Goal: Check status: Check status

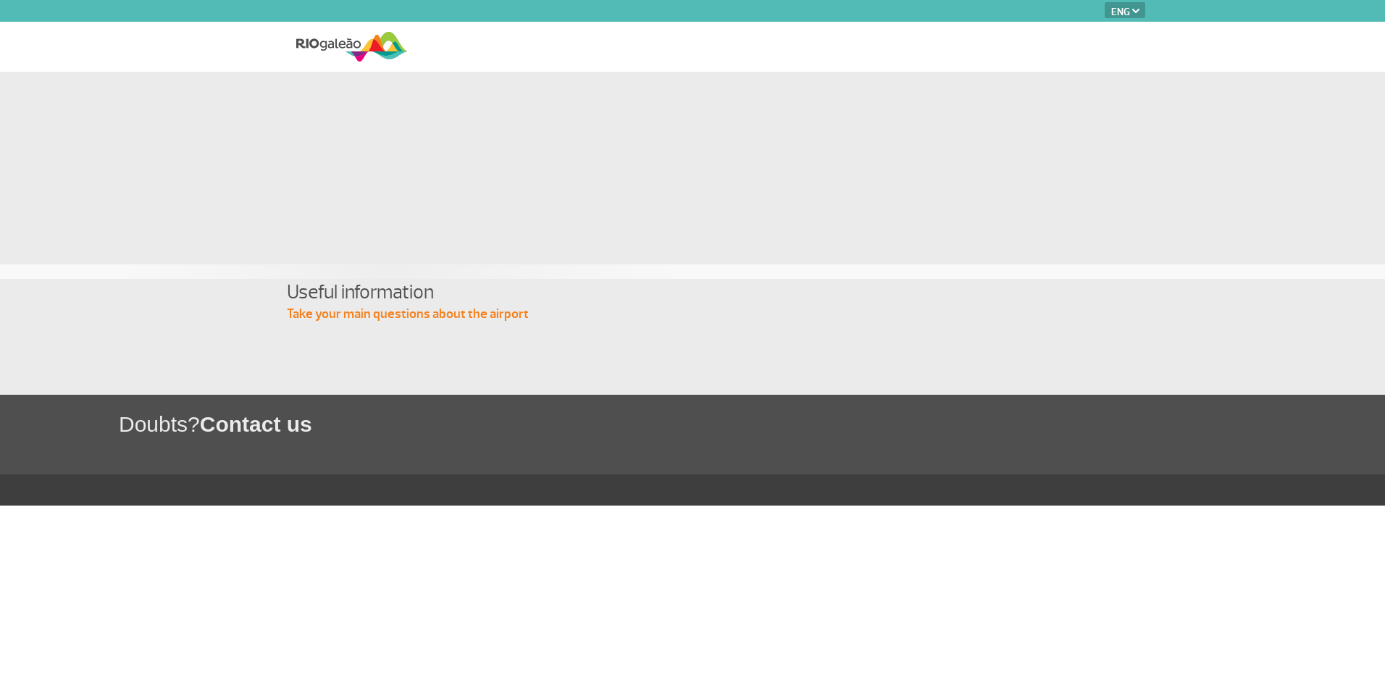
select select "en"
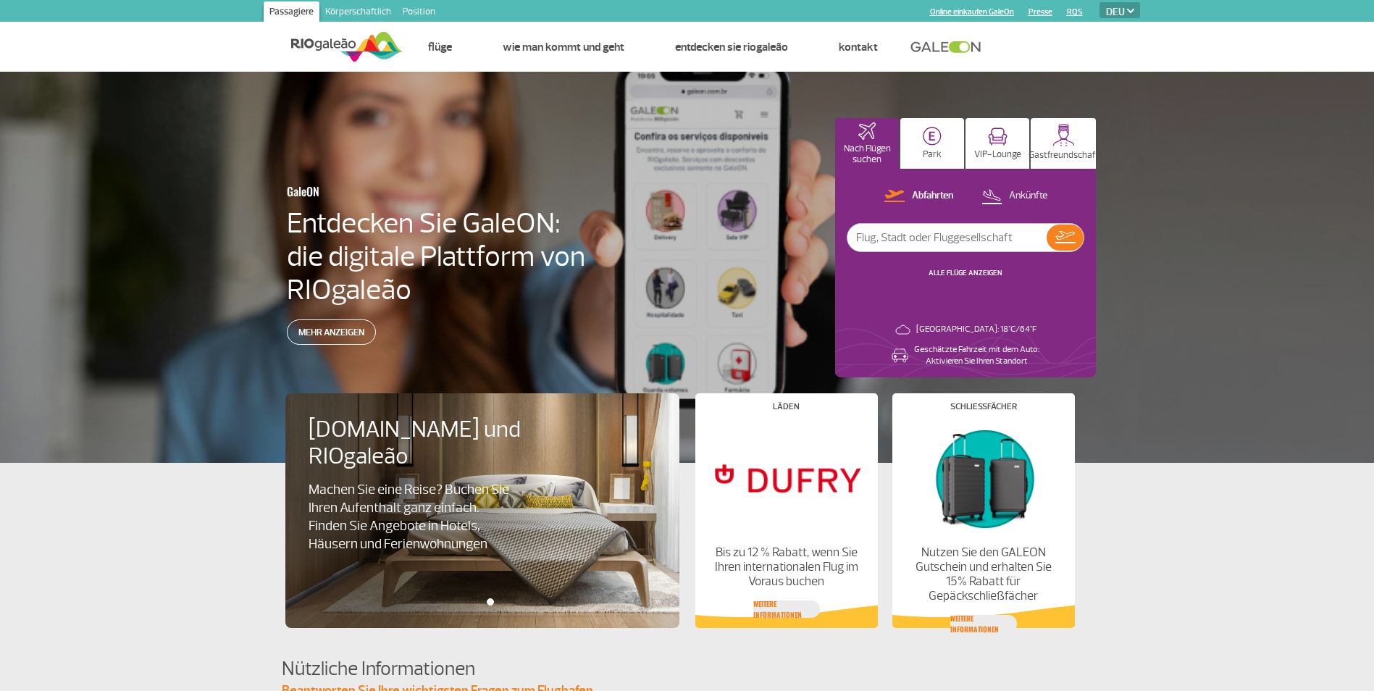
click at [903, 242] on input "text" at bounding box center [946, 238] width 199 height 28
type input "[GEOGRAPHIC_DATA]"
click at [1068, 243] on img at bounding box center [1065, 237] width 20 height 12
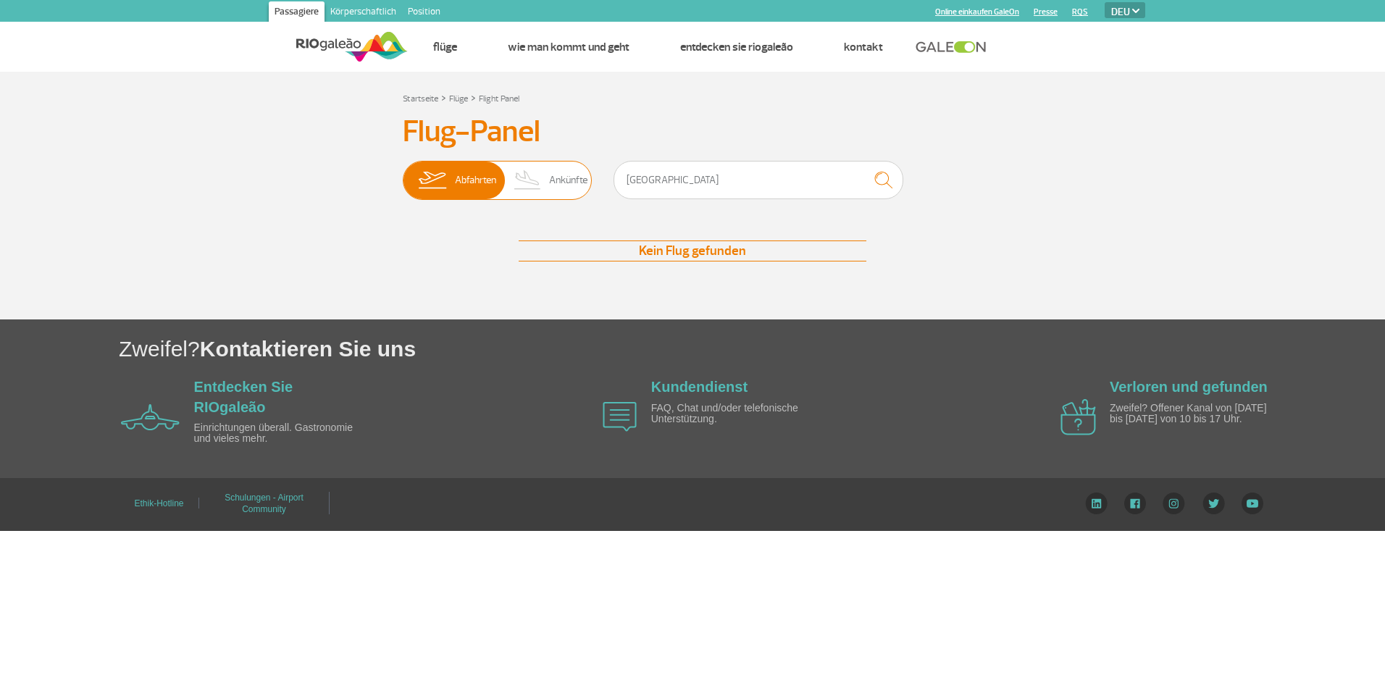
click at [479, 190] on span "Abfahrten" at bounding box center [475, 180] width 41 height 38
click at [403, 173] on input "Abfahrten Ankünfte" at bounding box center [403, 173] width 0 height 0
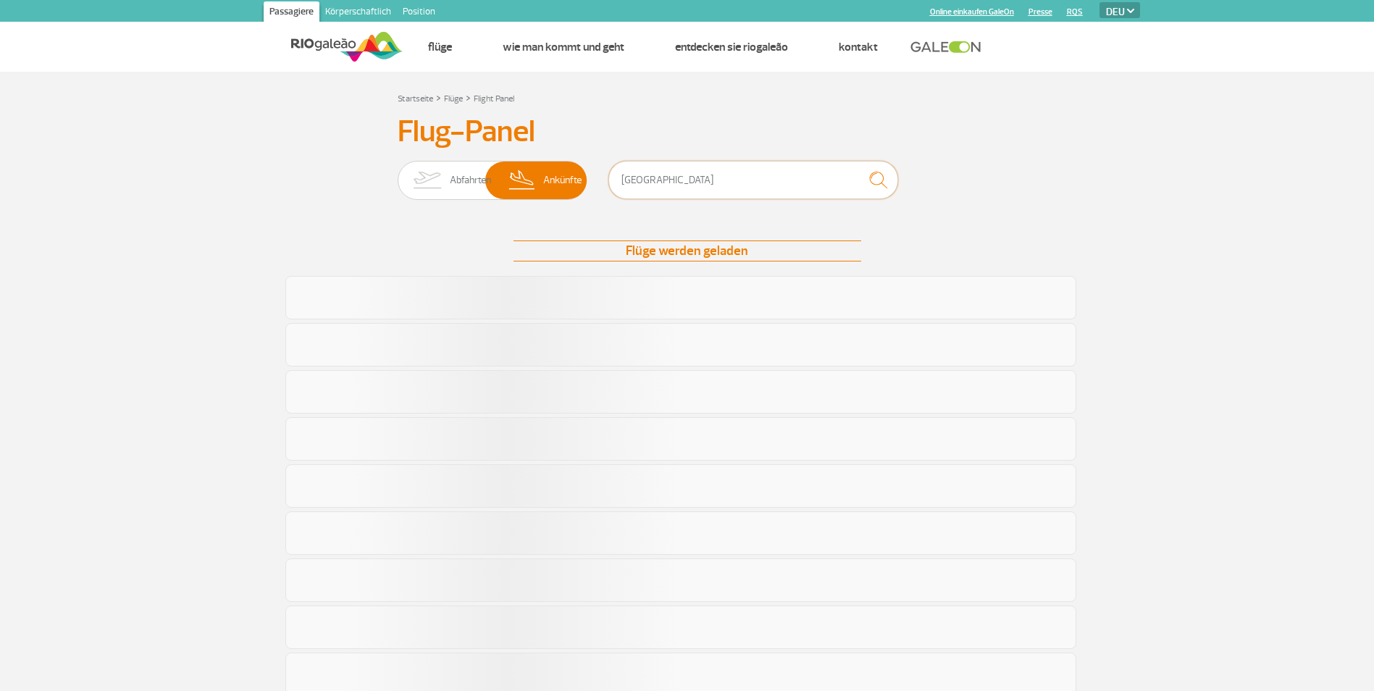
click at [676, 179] on input "[GEOGRAPHIC_DATA]" at bounding box center [753, 180] width 290 height 38
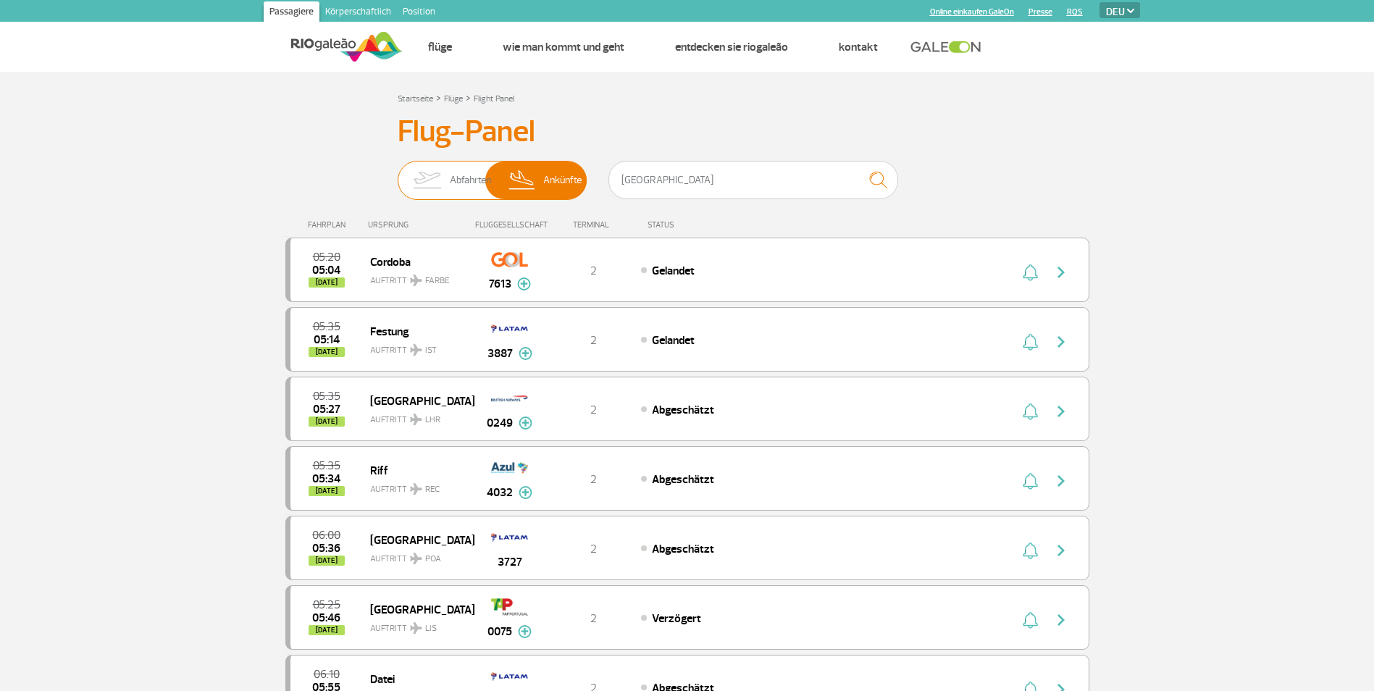
click at [462, 188] on span "Abfahrten" at bounding box center [470, 180] width 41 height 38
click at [398, 173] on input "Abfahrten Ankünfte" at bounding box center [398, 173] width 0 height 0
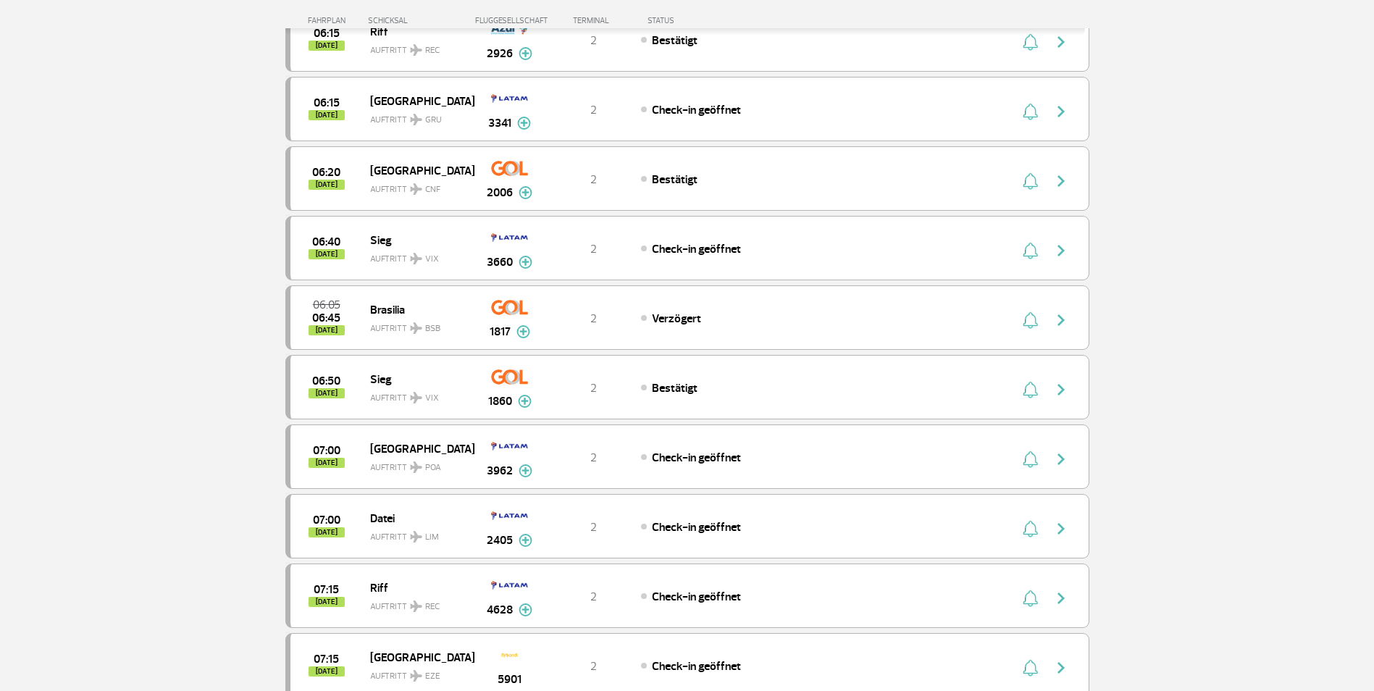
scroll to position [1291, 0]
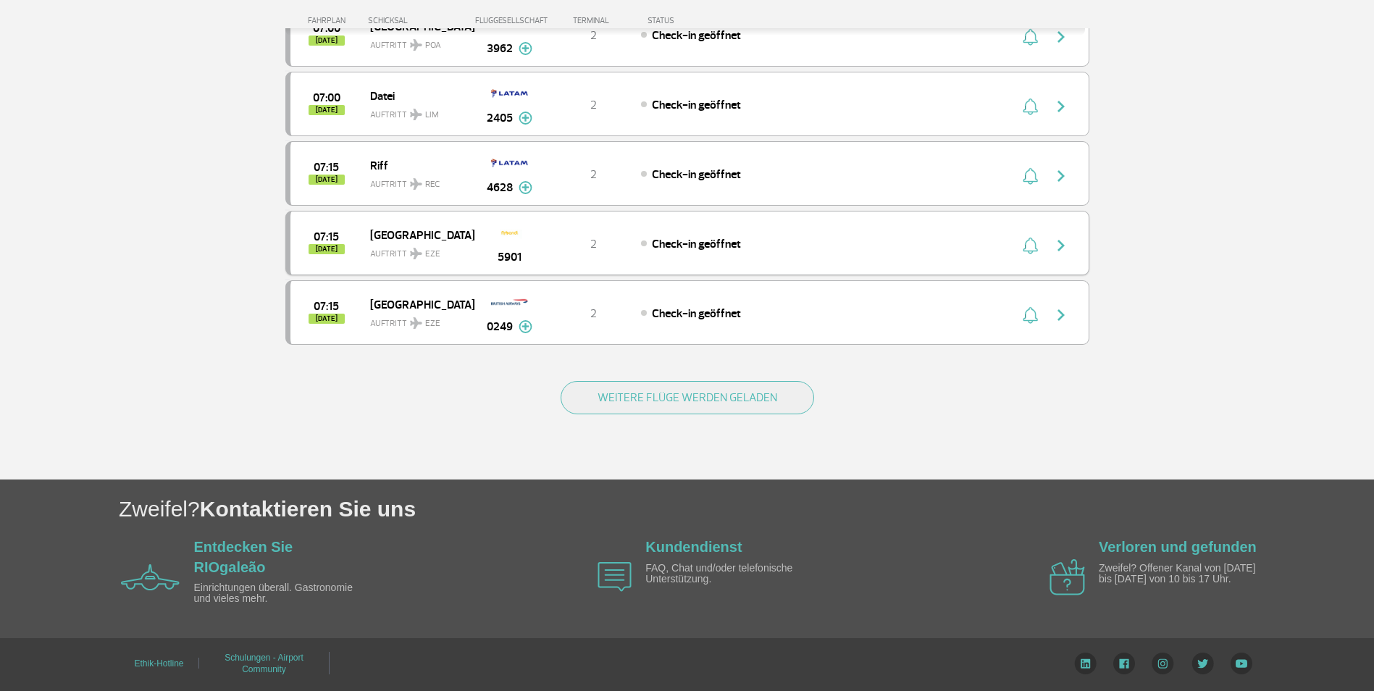
drag, startPoint x: 650, startPoint y: 389, endPoint x: 391, endPoint y: 226, distance: 305.6
click at [650, 389] on button "WEITERE FLÜGE WERDEN GELADEN" at bounding box center [686, 397] width 253 height 33
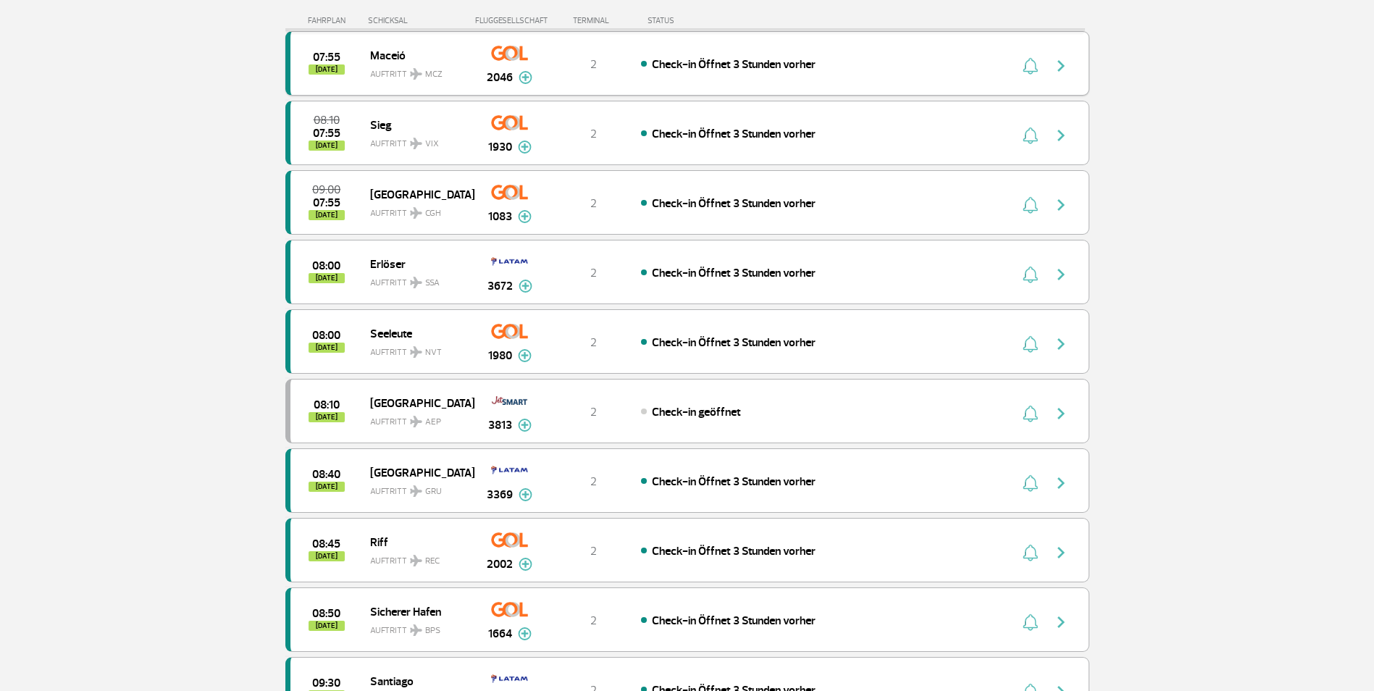
scroll to position [2682, 0]
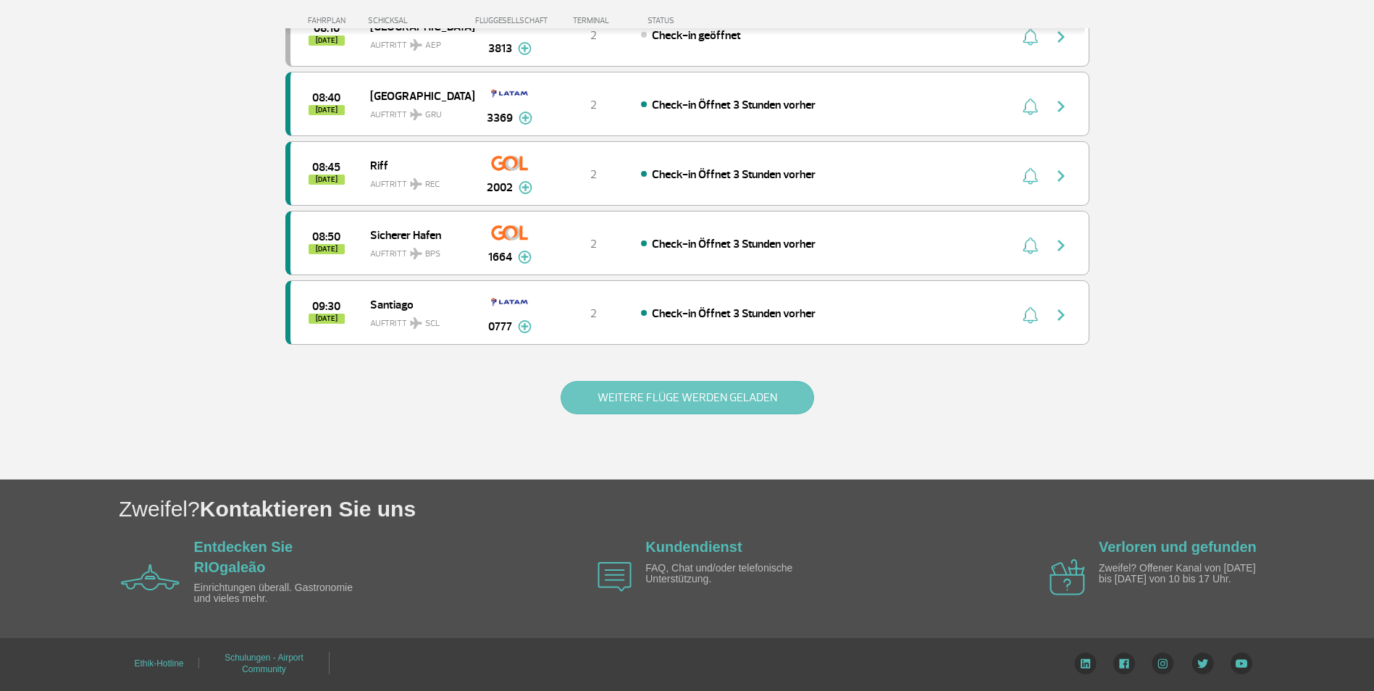
click at [723, 398] on button "WEITERE FLÜGE WERDEN GELADEN" at bounding box center [686, 397] width 253 height 33
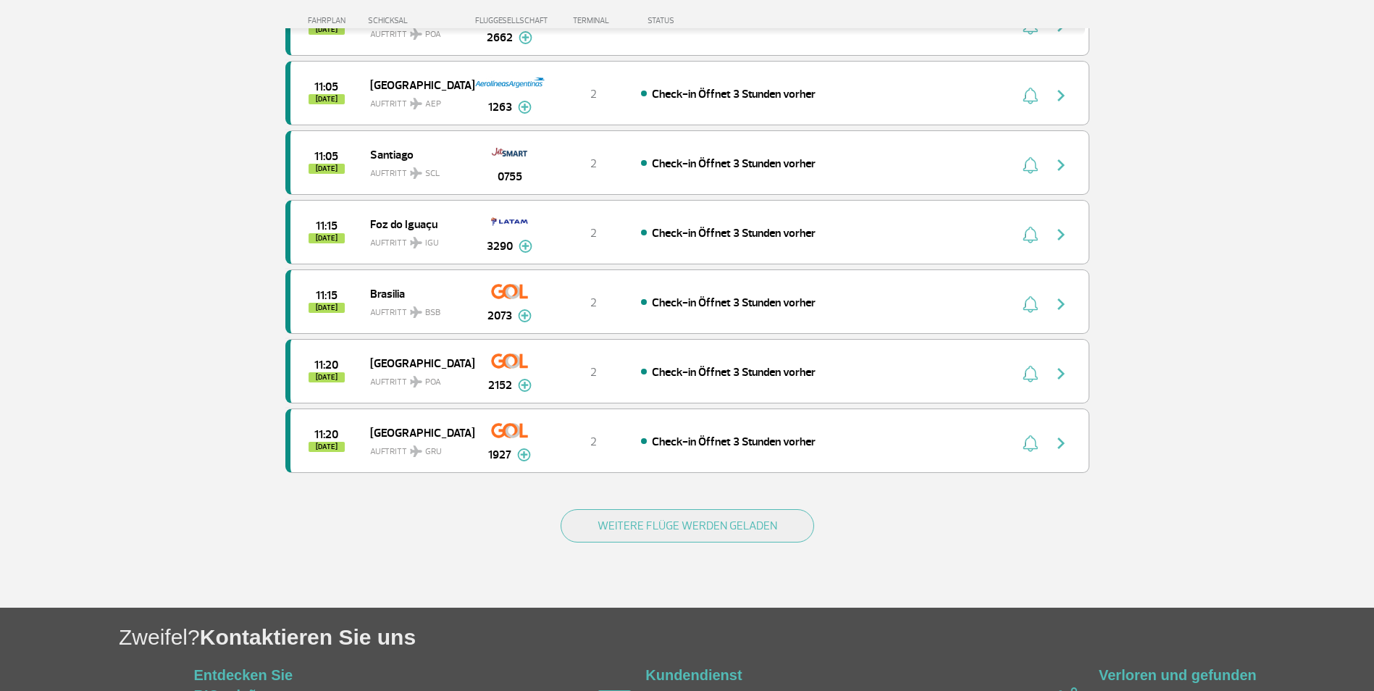
scroll to position [4072, 0]
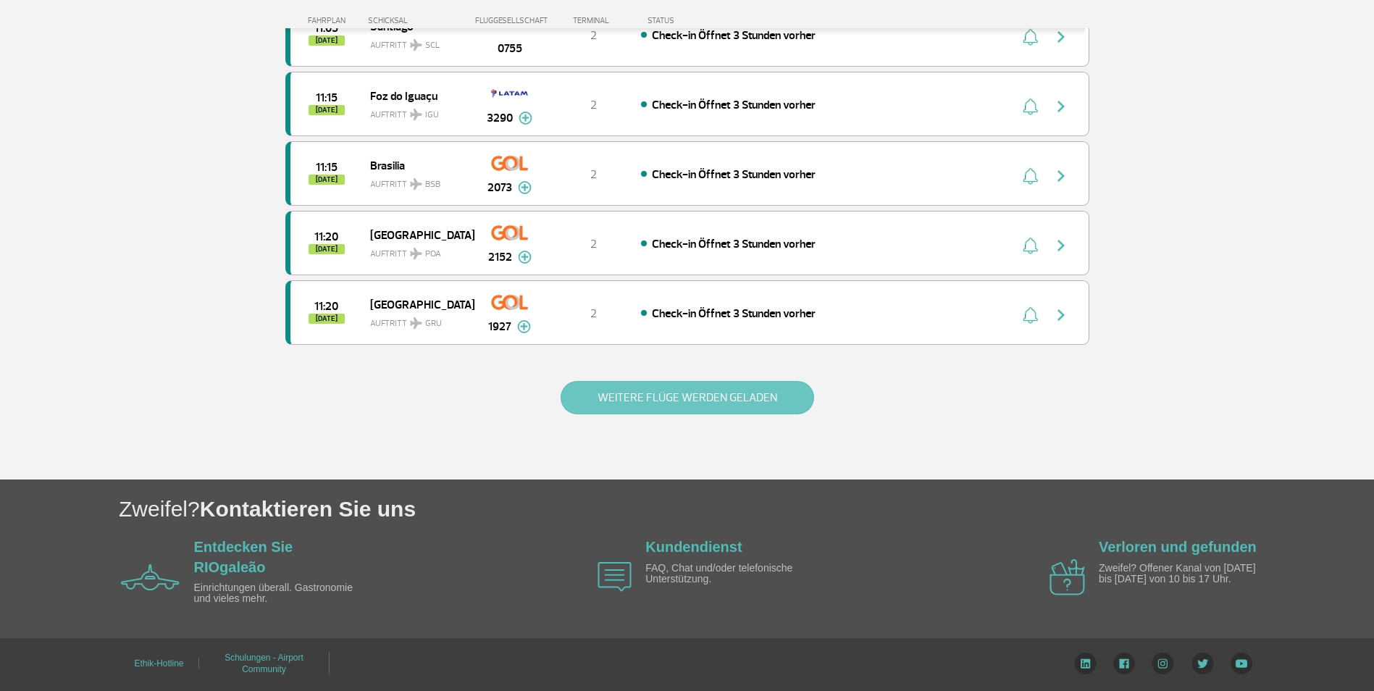
click at [749, 399] on button "WEITERE FLÜGE WERDEN GELADEN" at bounding box center [686, 397] width 253 height 33
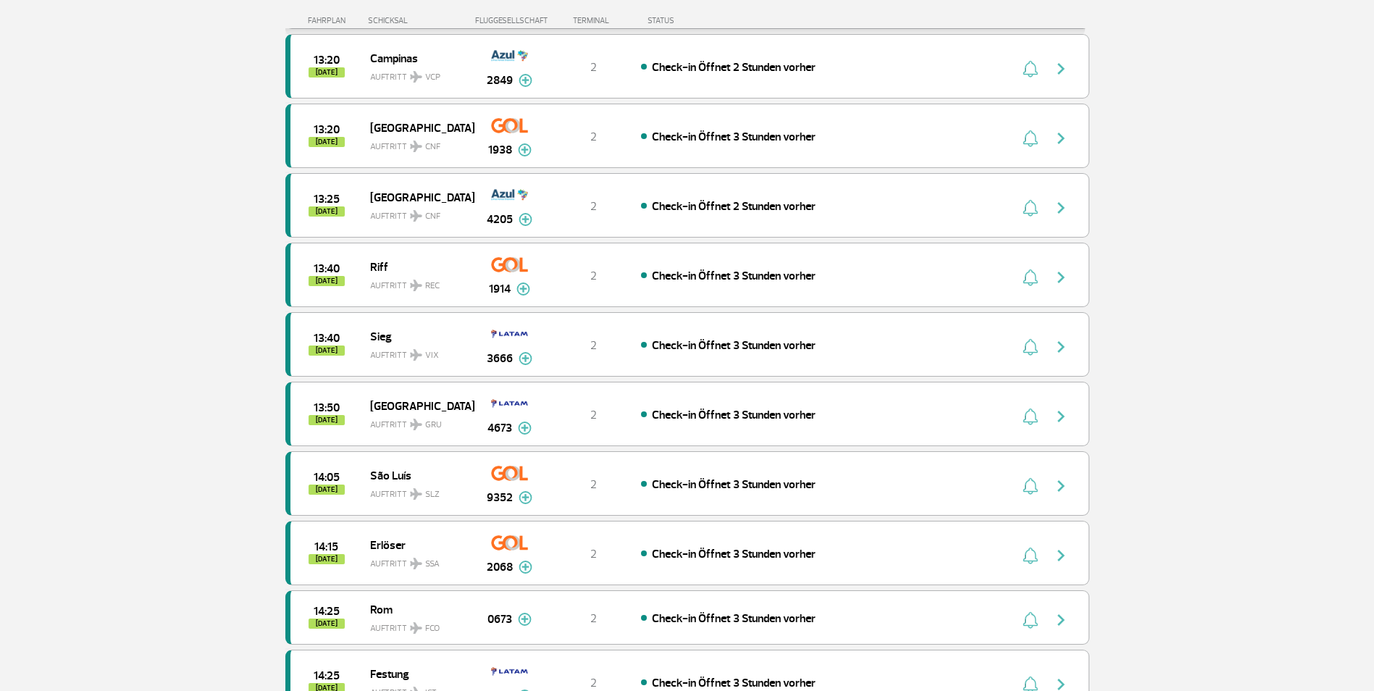
scroll to position [5452, 0]
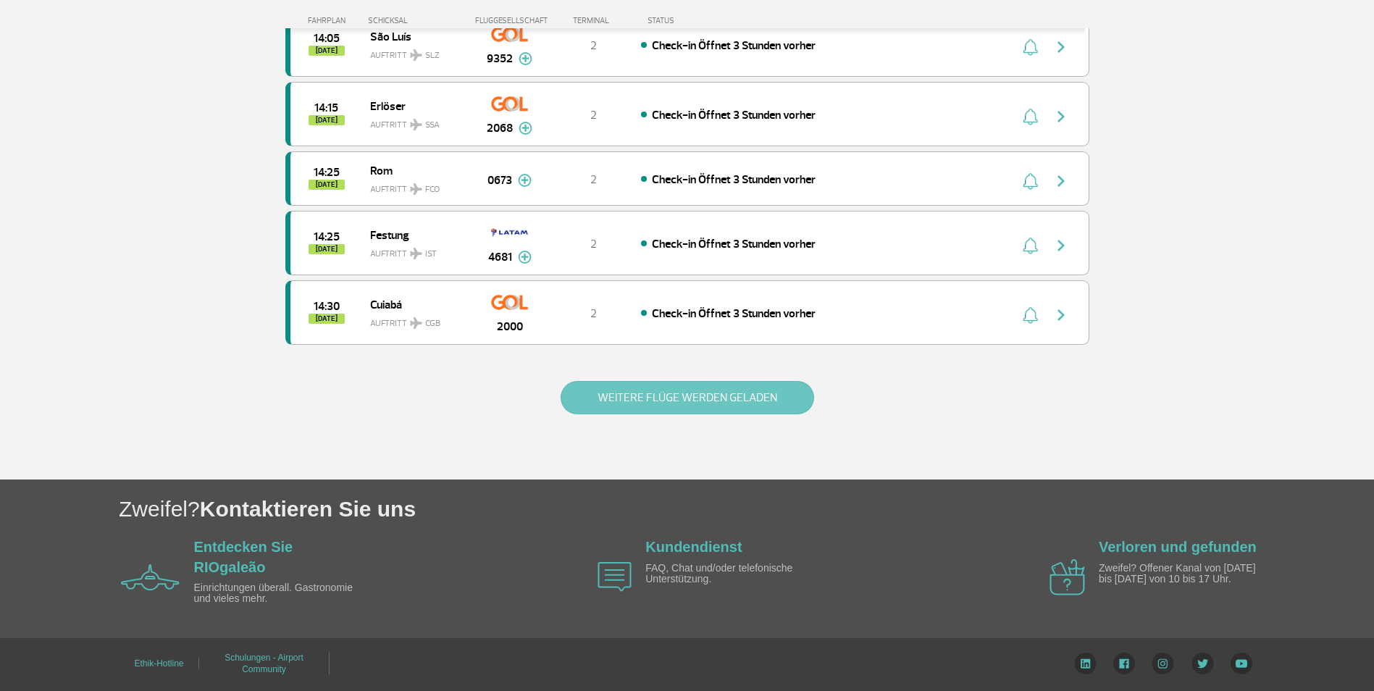
click at [713, 394] on button "WEITERE FLÜGE WERDEN GELADEN" at bounding box center [686, 397] width 253 height 33
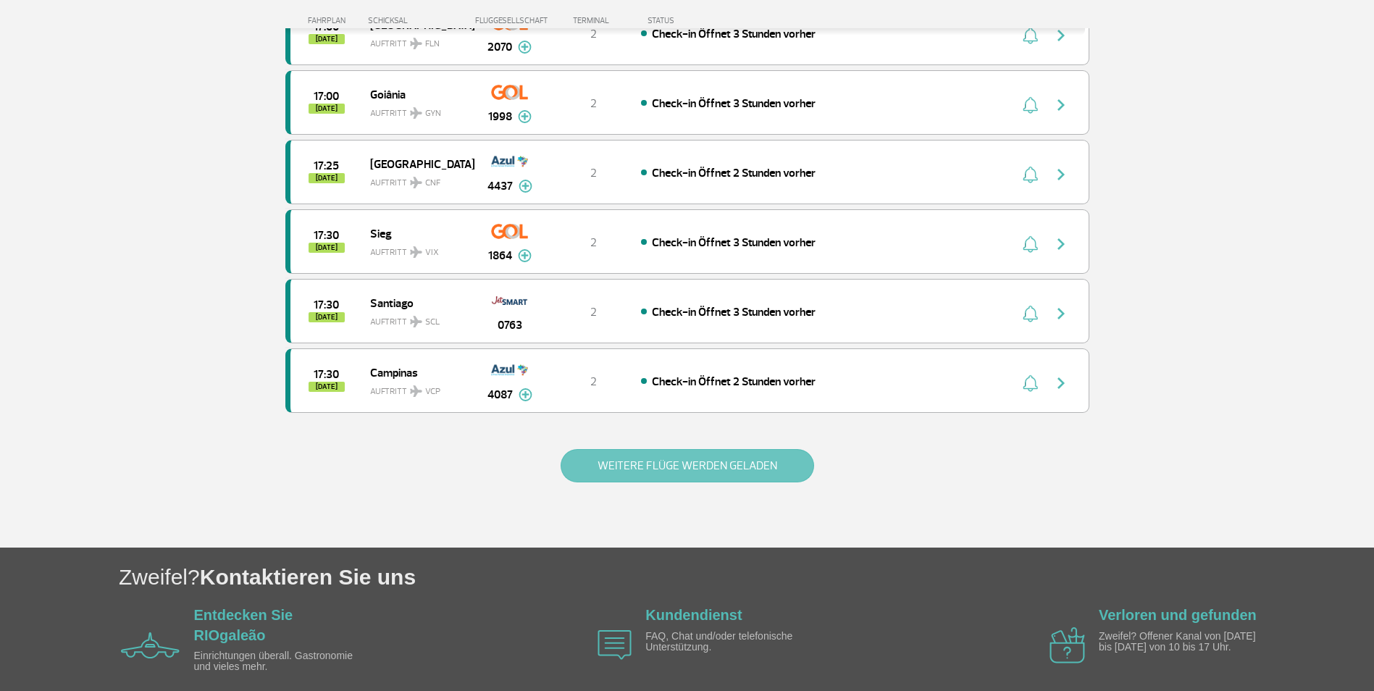
scroll to position [6842, 0]
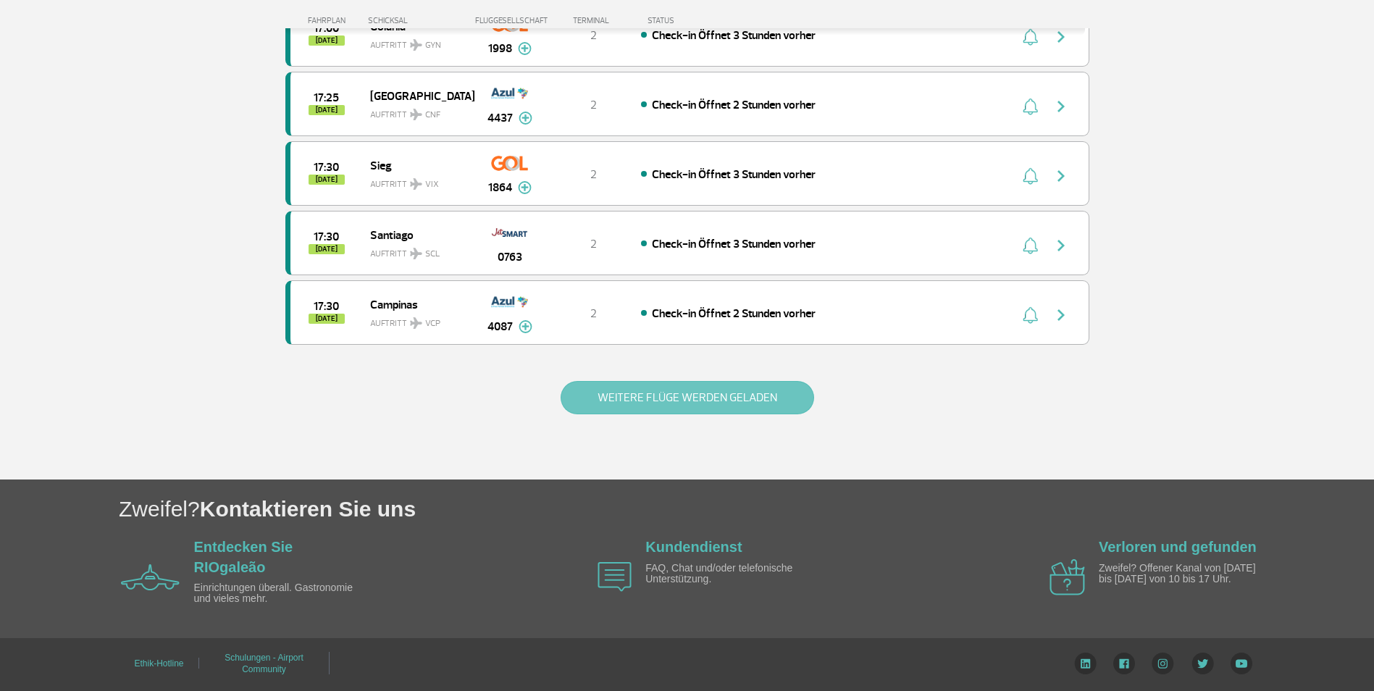
click at [733, 400] on button "WEITERE FLÜGE WERDEN GELADEN" at bounding box center [686, 397] width 253 height 33
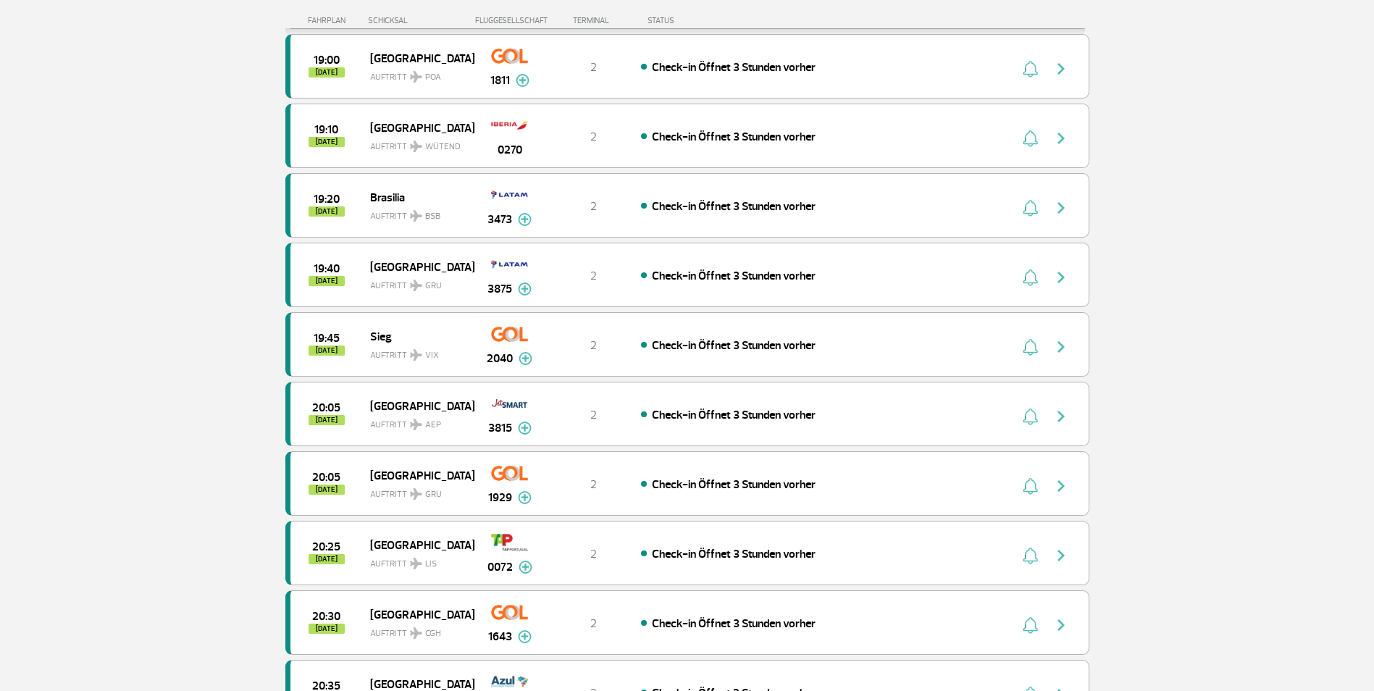
scroll to position [8218, 0]
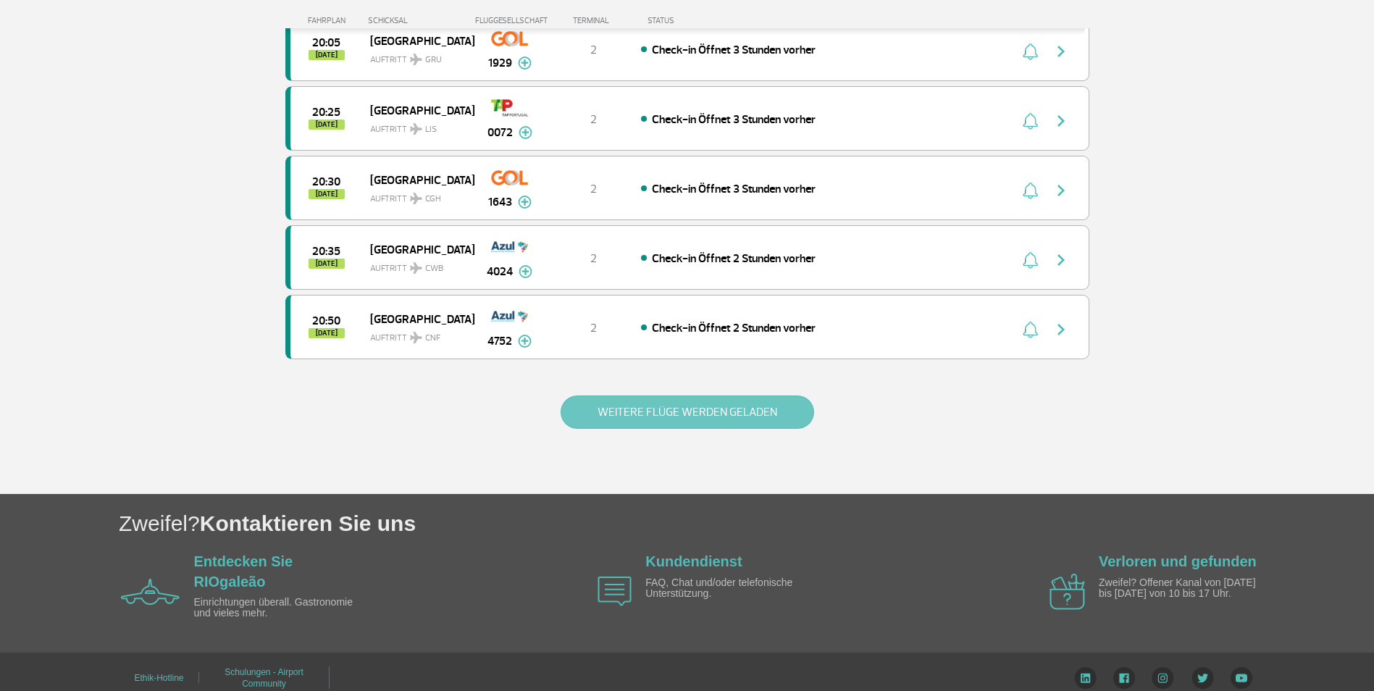
click at [717, 415] on button "WEITERE FLÜGE WERDEN GELADEN" at bounding box center [686, 411] width 253 height 33
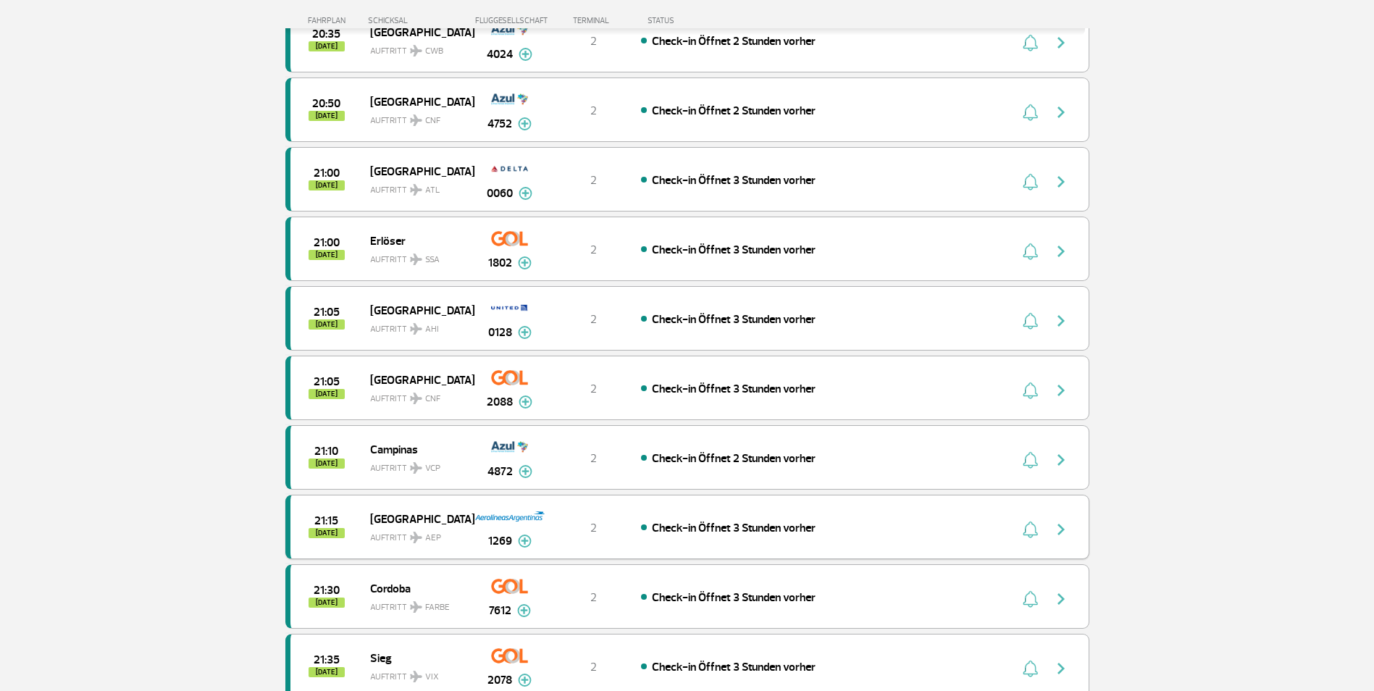
scroll to position [8073, 0]
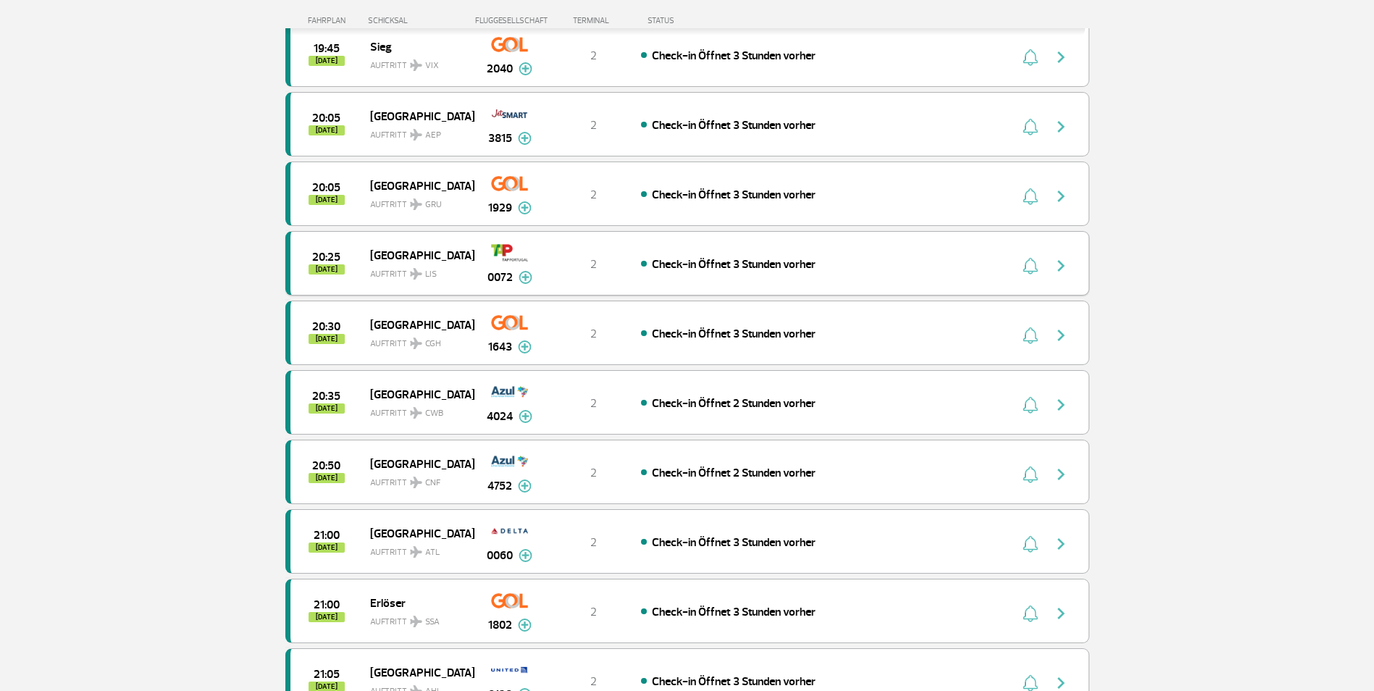
click at [387, 254] on span "[GEOGRAPHIC_DATA]" at bounding box center [416, 254] width 93 height 19
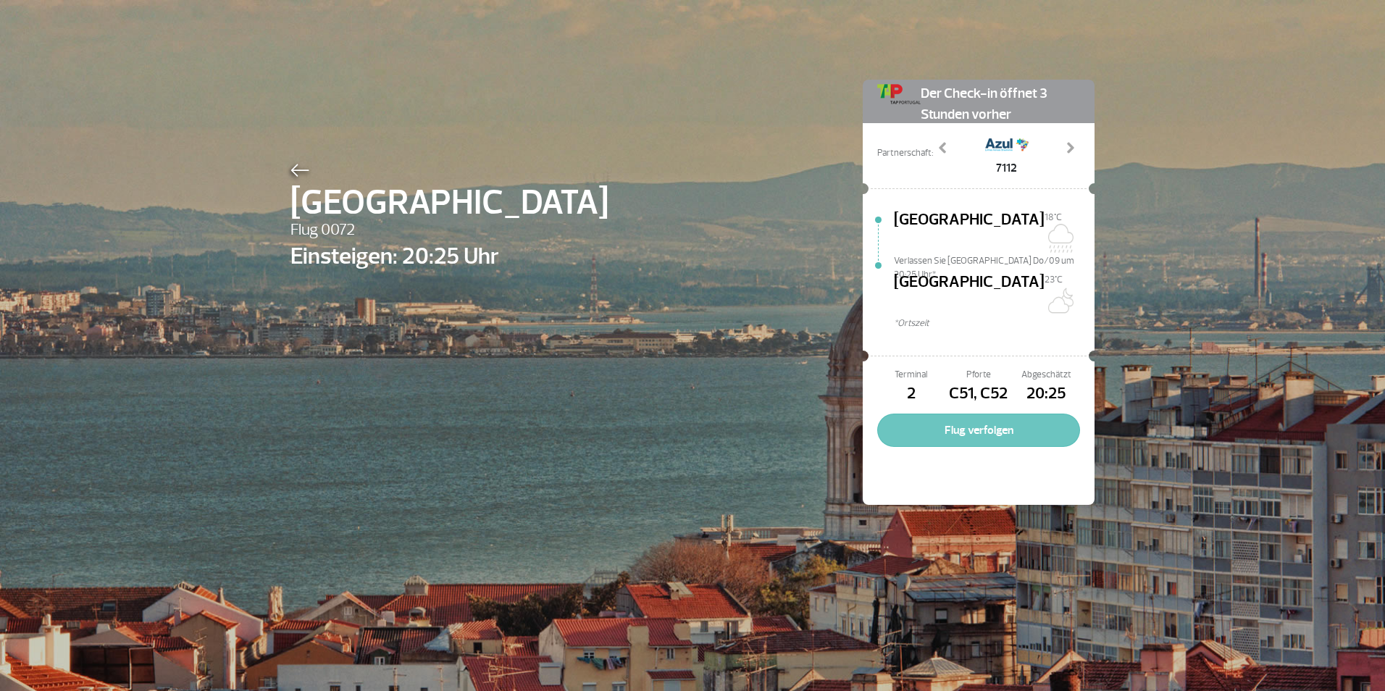
click at [1034, 413] on button "Flug verfolgen" at bounding box center [978, 429] width 203 height 33
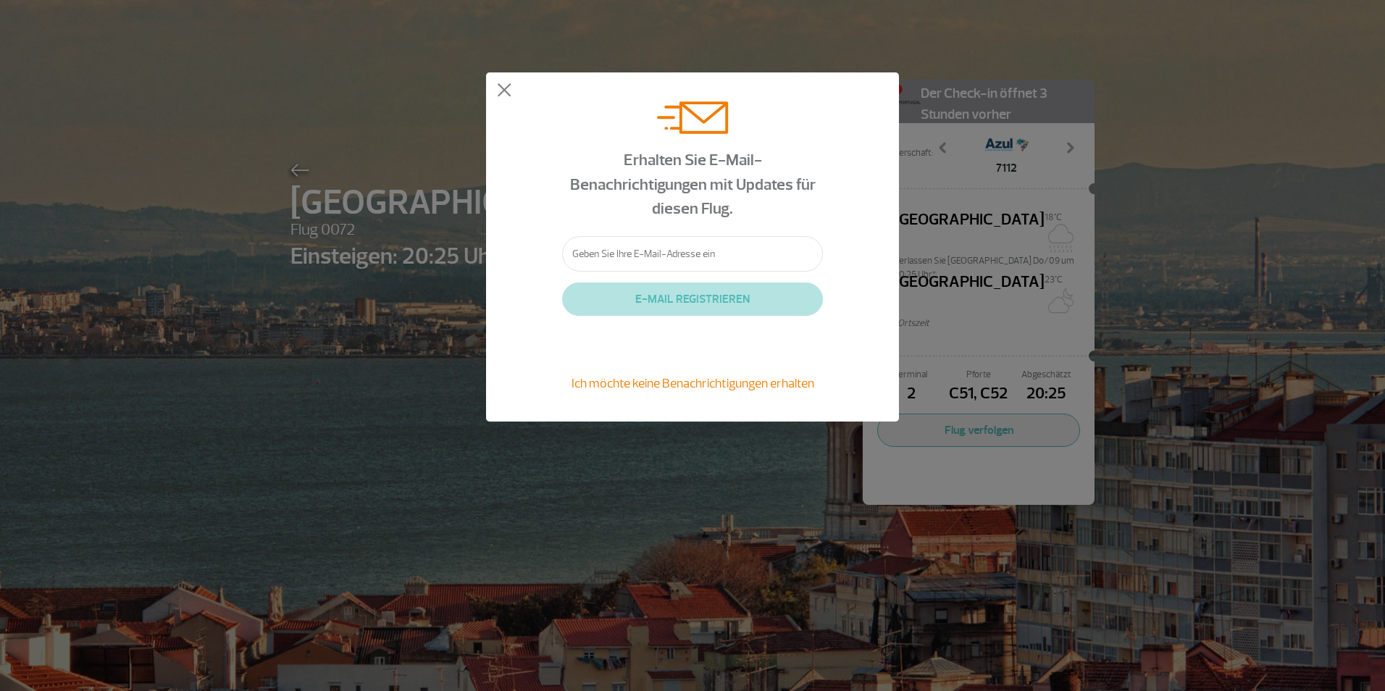
click at [634, 253] on input "text" at bounding box center [692, 253] width 261 height 35
click at [501, 90] on button at bounding box center [504, 90] width 14 height 14
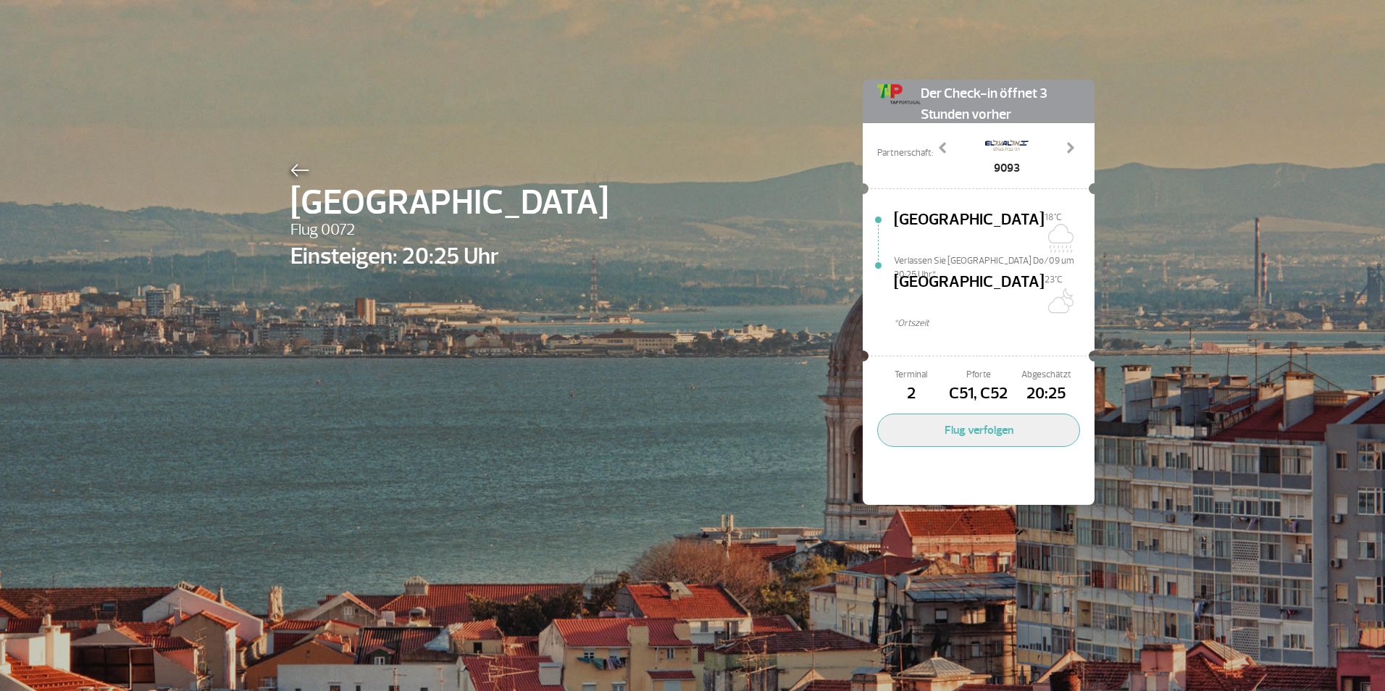
click at [300, 169] on img at bounding box center [299, 170] width 19 height 13
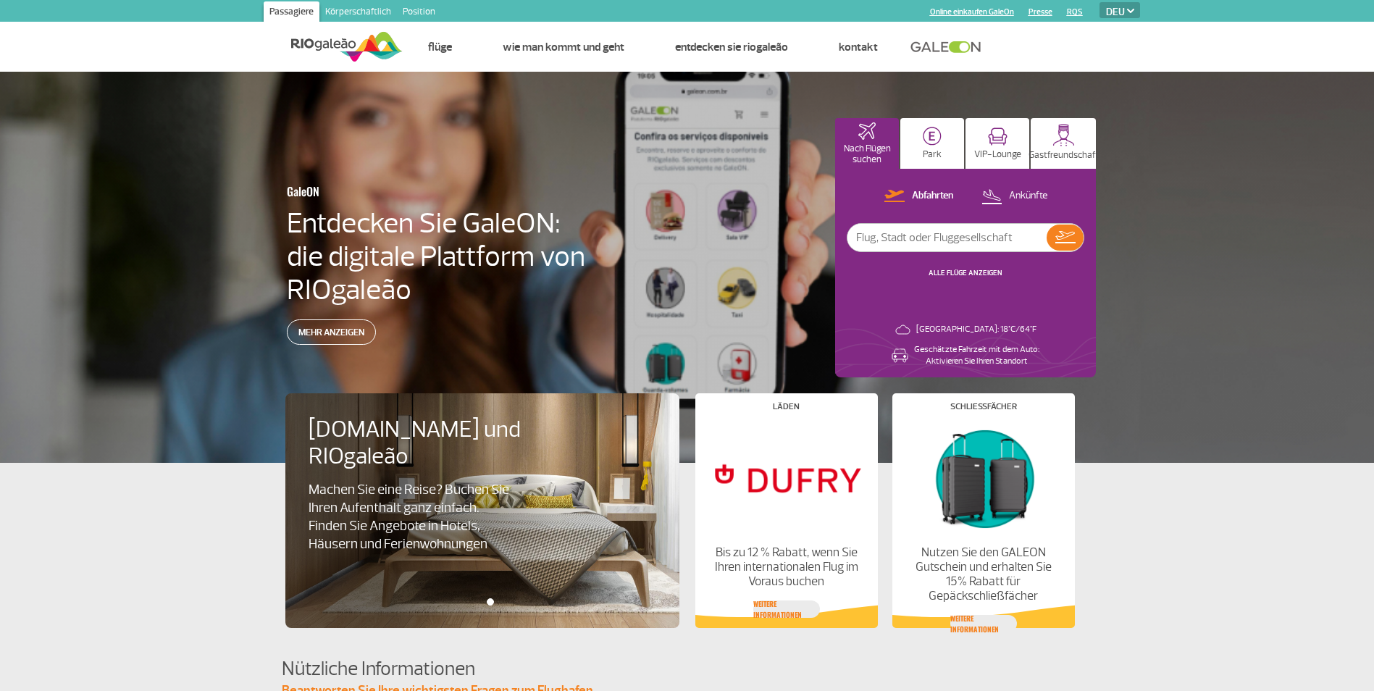
drag, startPoint x: 13, startPoint y: 1, endPoint x: 201, endPoint y: 431, distance: 469.5
click at [201, 431] on div "GaleON Entdecken Sie GaleON: die digitale Plattform von RIOgaleão Mehr anzeigen…" at bounding box center [687, 267] width 1374 height 391
drag, startPoint x: 1258, startPoint y: 548, endPoint x: 1277, endPoint y: 528, distance: 27.7
click at [1258, 548] on app-card-alimentacao "[DOMAIN_NAME] und RIOgaleão Machen Sie eine Reise? Buchen Sie Ihren Aufenthalt …" at bounding box center [687, 545] width 1374 height 165
